Goal: Contribute content: Contribute content

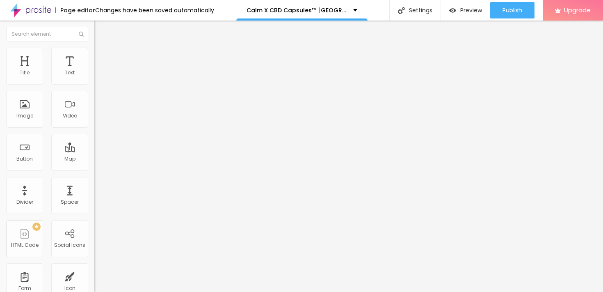
click at [101, 116] on icon "button" at bounding box center [102, 115] width 2 height 2
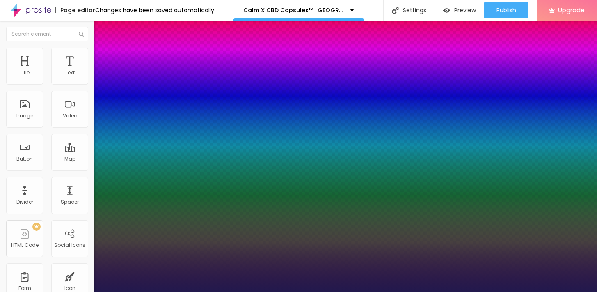
type input "1"
type input "65"
type input "1"
type input "66"
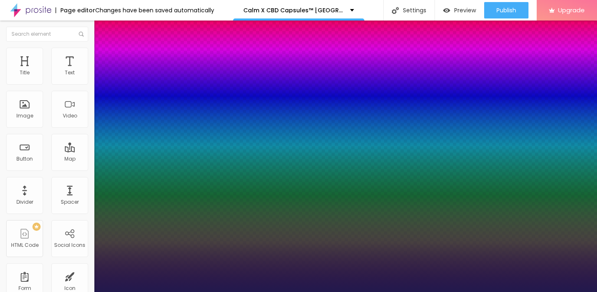
type input "66"
type input "1"
type input "67"
type input "1"
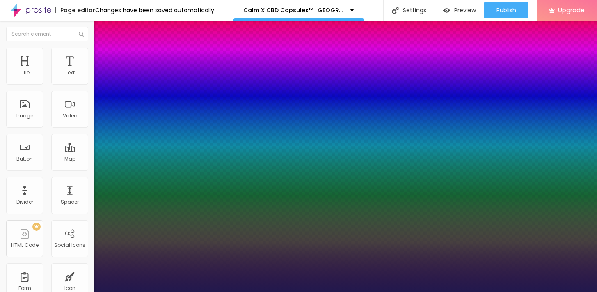
type input "68"
type input "1"
type input "69"
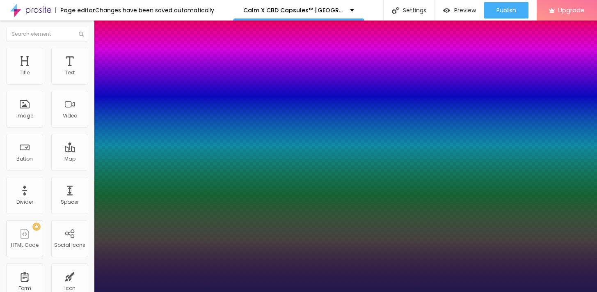
type input "1"
type input "70"
type input "1"
type input "71"
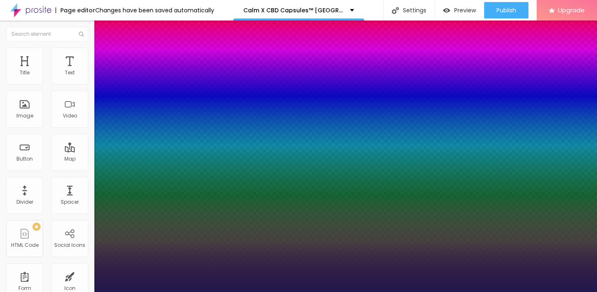
type input "71"
type input "1"
type input "72"
type input "1"
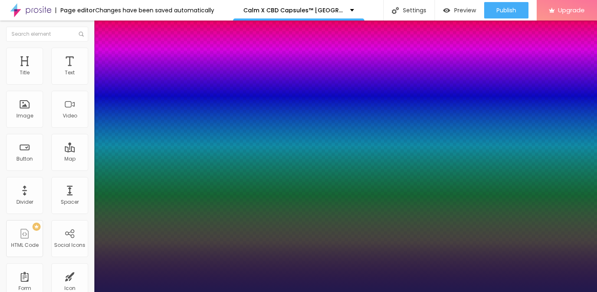
type input "73"
type input "1"
type input "74"
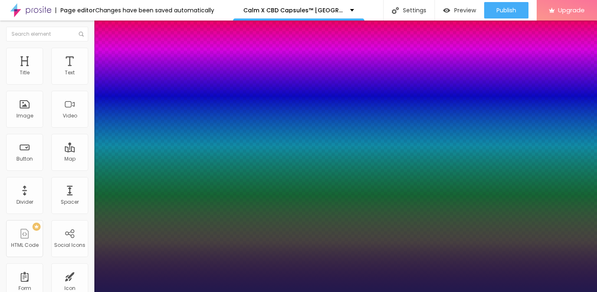
type input "1"
type input "75"
type input "1"
type input "76"
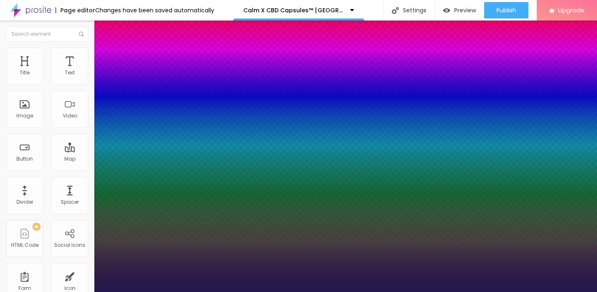
type input "76"
type input "1"
type input "77"
type input "1"
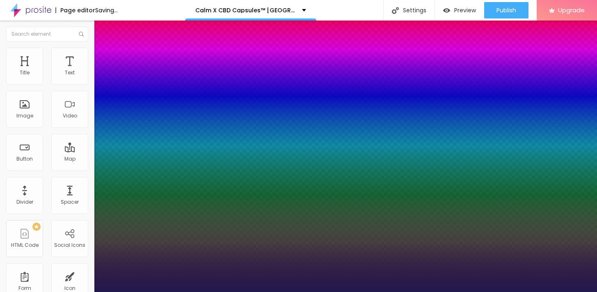
type input "78"
type input "1"
type input "79"
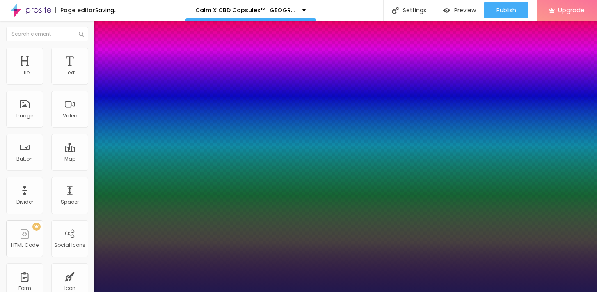
type input "1"
type input "78"
type input "1"
type input "77"
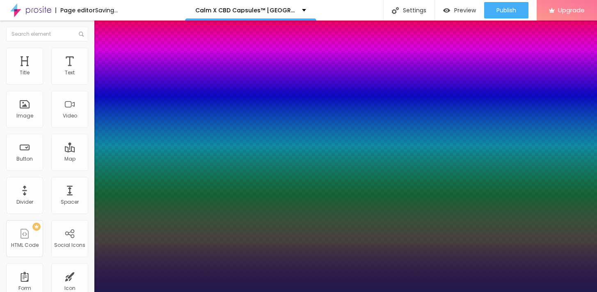
type input "77"
type input "1"
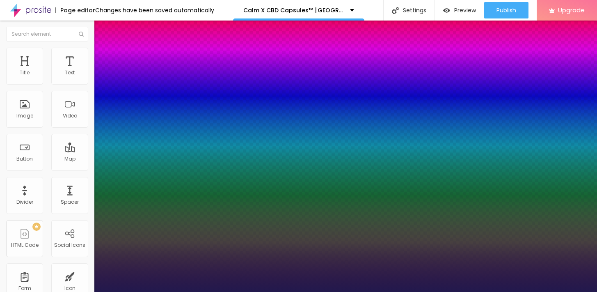
type input "76"
type input "1"
type input "77"
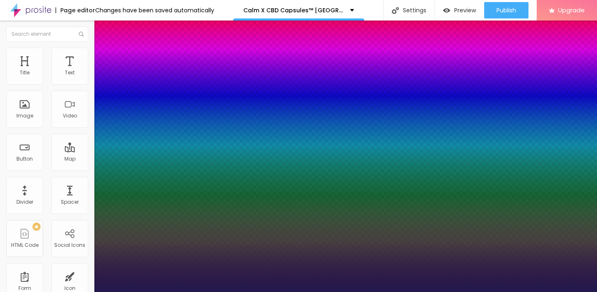
type input "1"
type input "76"
type input "1"
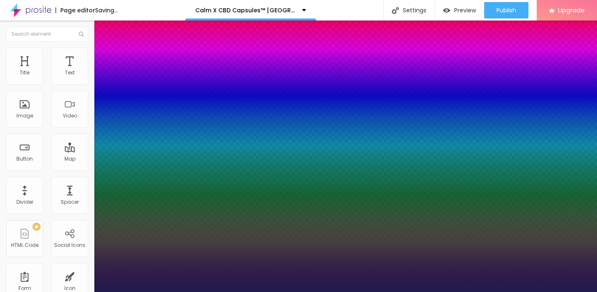
drag, startPoint x: 142, startPoint y: 231, endPoint x: 149, endPoint y: 231, distance: 7.0
type input "76"
type input "1"
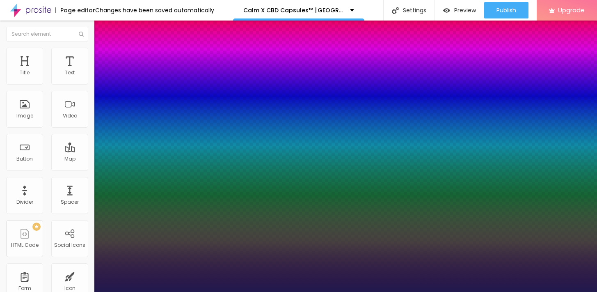
click at [327, 291] on div at bounding box center [298, 292] width 597 height 0
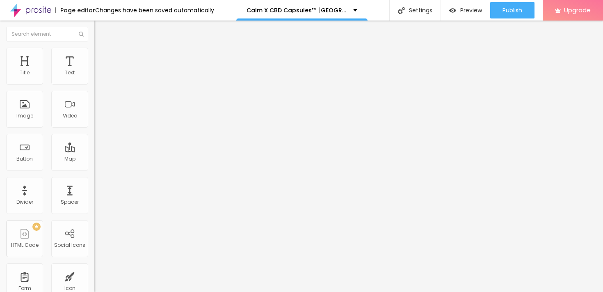
click at [101, 32] on div "Edit Title" at bounding box center [119, 30] width 37 height 7
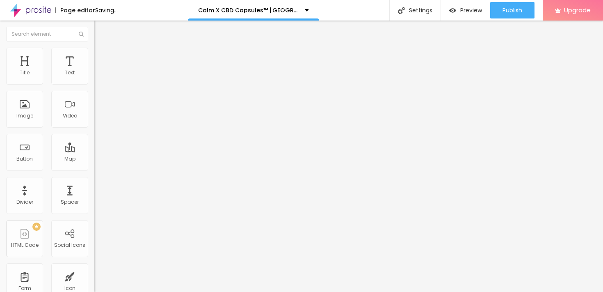
click at [94, 71] on span "Add image" at bounding box center [111, 67] width 34 height 7
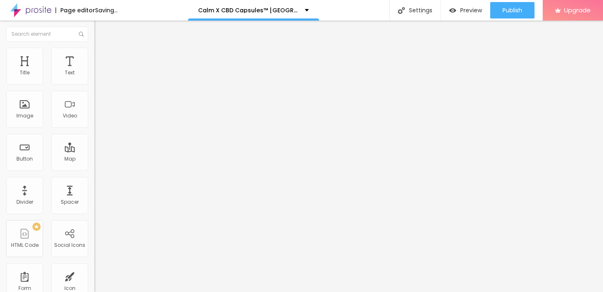
click at [94, 168] on input "https://" at bounding box center [143, 164] width 98 height 8
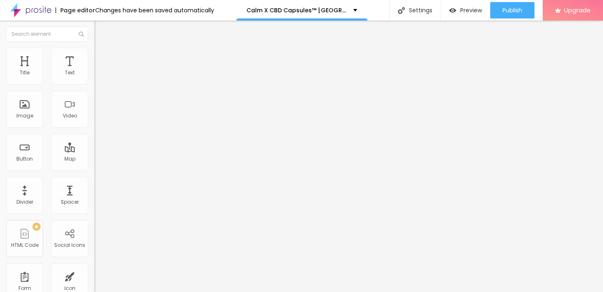
paste input "[DOMAIN_NAME][URL]"
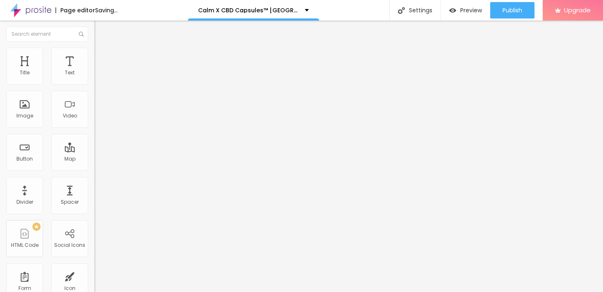
type input "[URL][DOMAIN_NAME]"
click at [94, 55] on li "Style" at bounding box center [141, 52] width 94 height 8
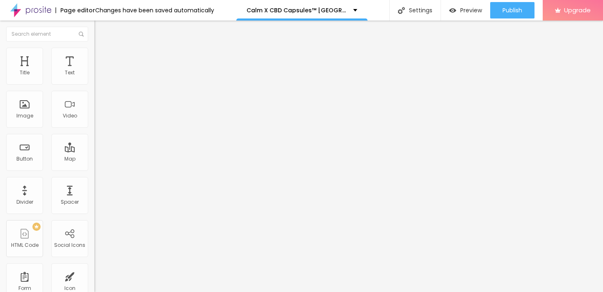
type input "50"
click at [94, 84] on input "range" at bounding box center [120, 81] width 53 height 7
click at [101, 27] on div "Edit Image" at bounding box center [122, 30] width 43 height 7
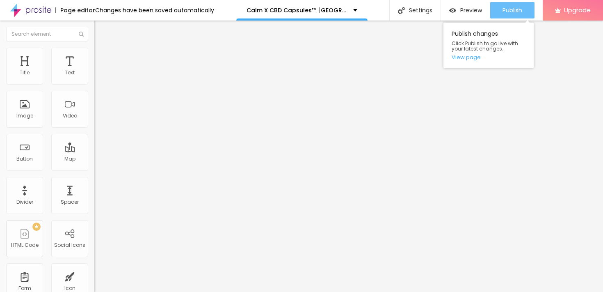
click at [504, 10] on span "Publish" at bounding box center [513, 10] width 20 height 7
click at [459, 57] on link "View page" at bounding box center [489, 57] width 74 height 5
